Goal: Information Seeking & Learning: Learn about a topic

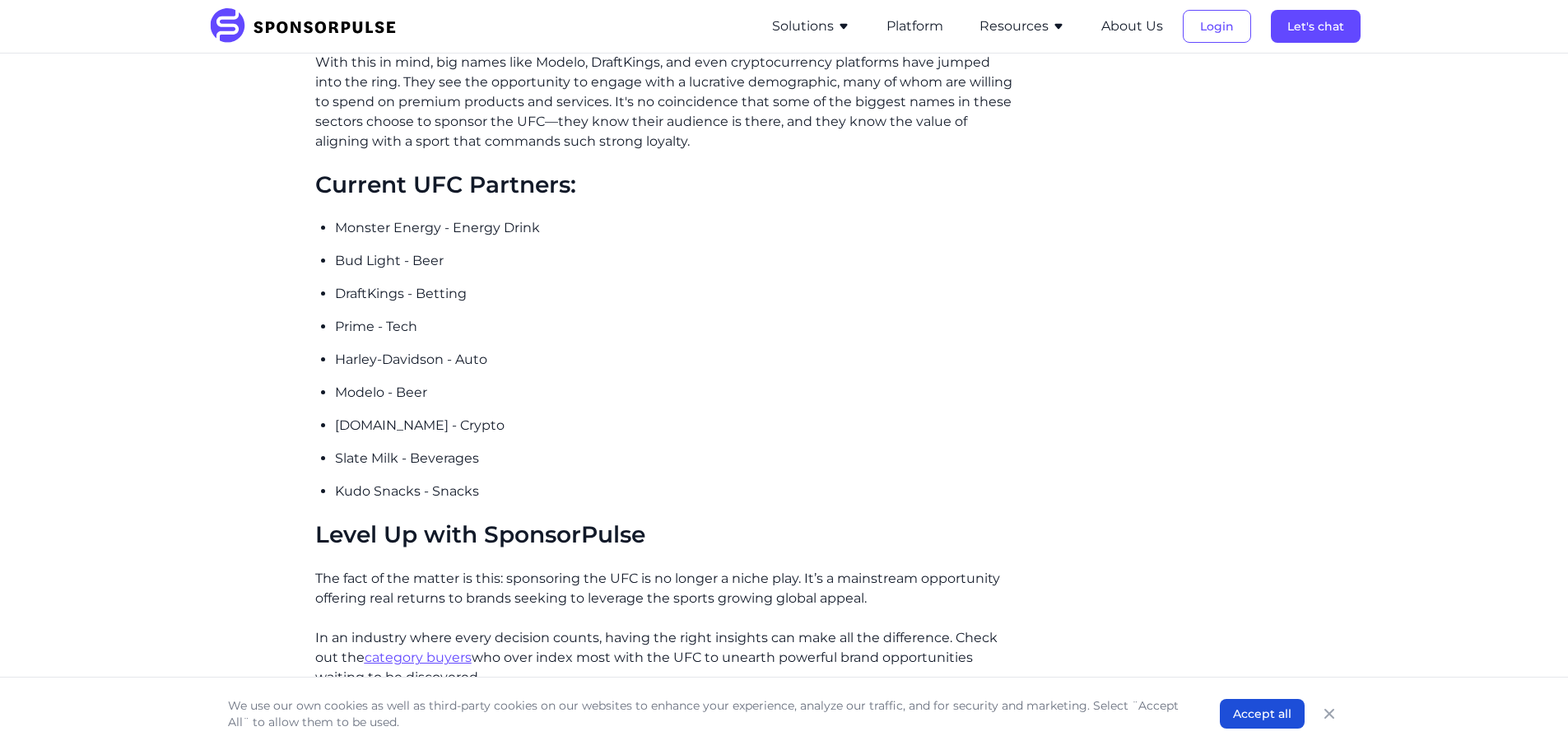
scroll to position [2305, 0]
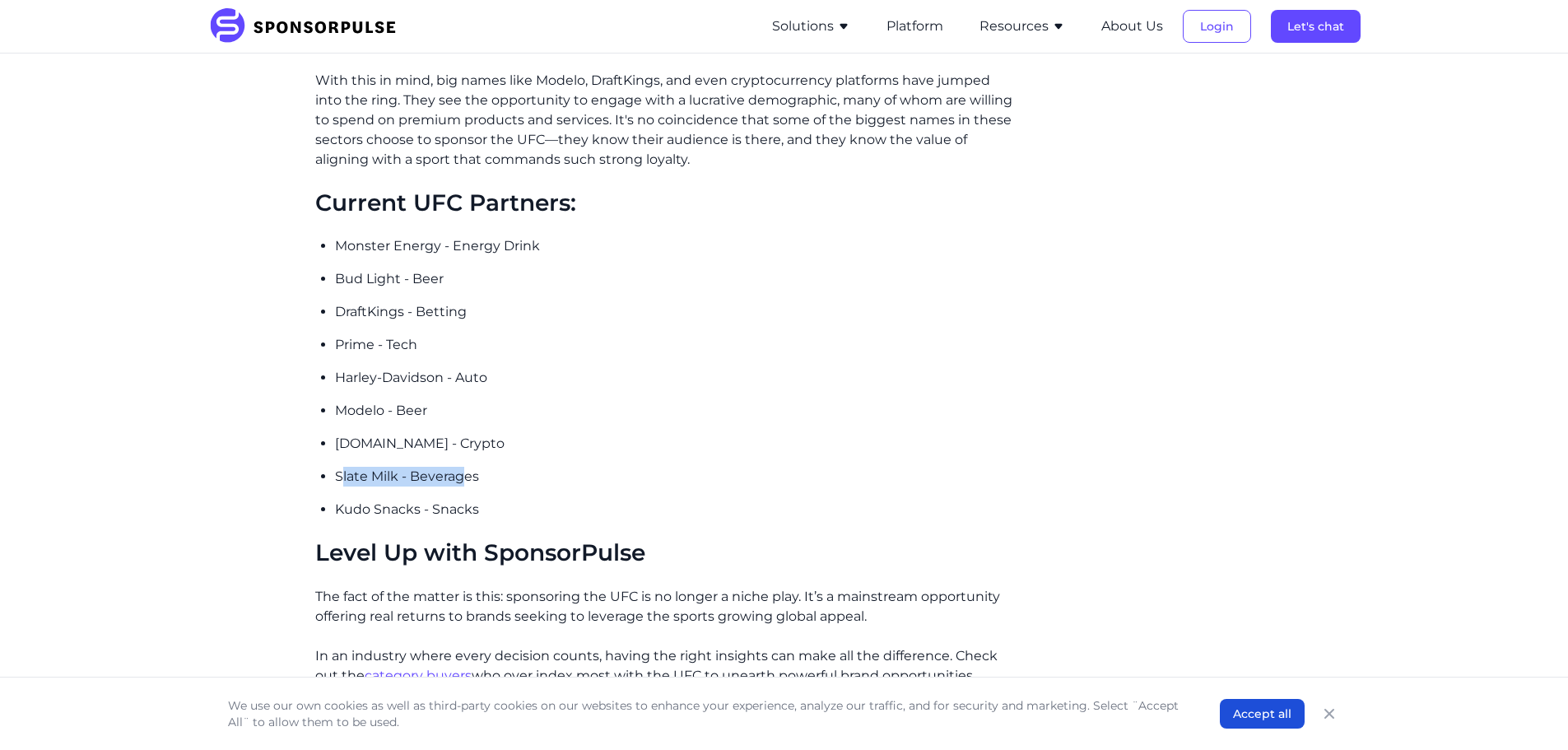
drag, startPoint x: 341, startPoint y: 448, endPoint x: 465, endPoint y: 452, distance: 124.1
click at [465, 467] on p "Slate Milk - Beverages" at bounding box center [675, 476] width 680 height 20
click at [429, 467] on p "Slate Milk - Beverages" at bounding box center [675, 476] width 680 height 20
drag, startPoint x: 334, startPoint y: 452, endPoint x: 480, endPoint y: 447, distance: 146.1
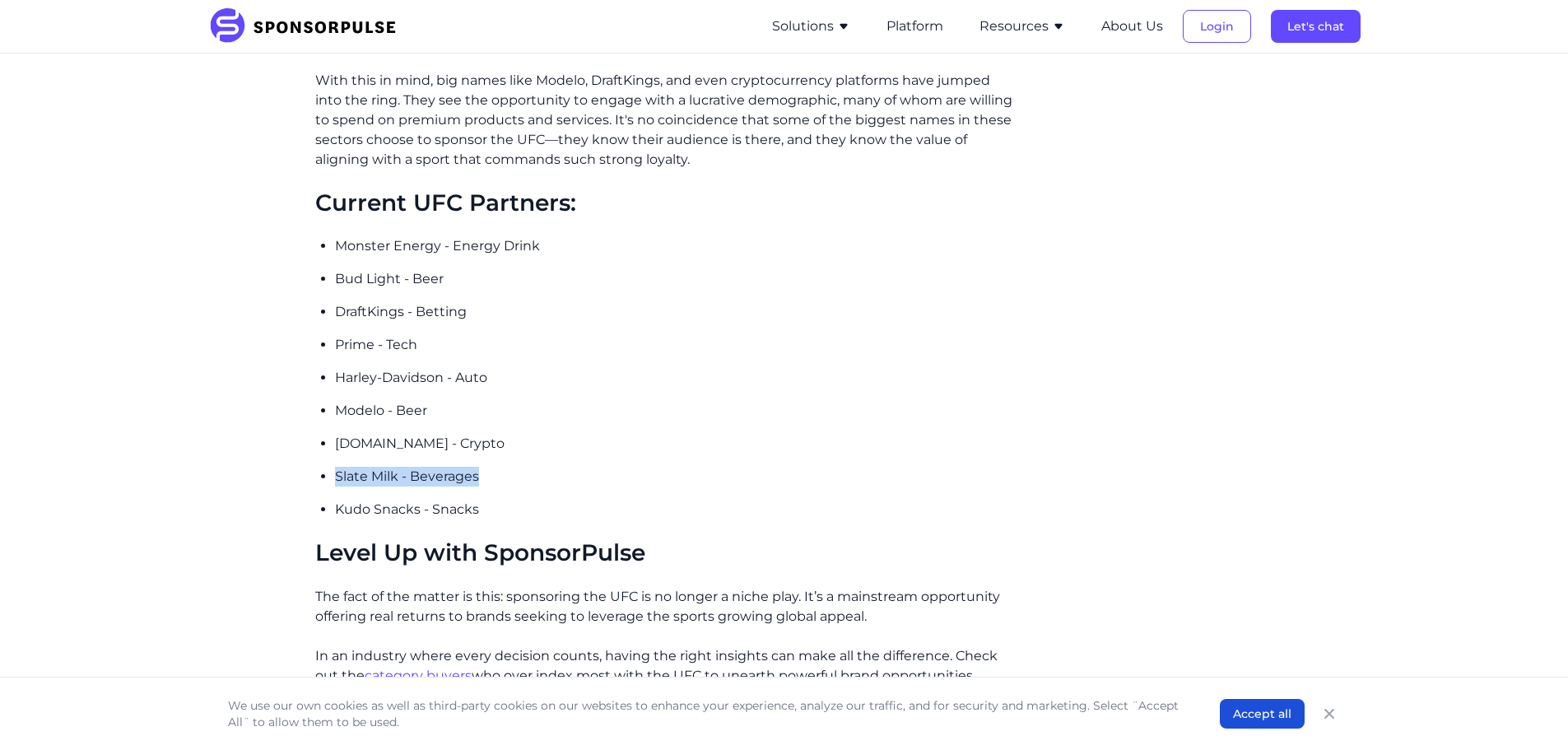
copy p "Slate Milk - Beverages"
drag, startPoint x: 335, startPoint y: 490, endPoint x: 481, endPoint y: 493, distance: 146.0
click at [481, 500] on p "Kudo Snacks - Snacks" at bounding box center [675, 509] width 680 height 20
copy p "Kudo Snacks - Snacks"
